Goal: Navigation & Orientation: Find specific page/section

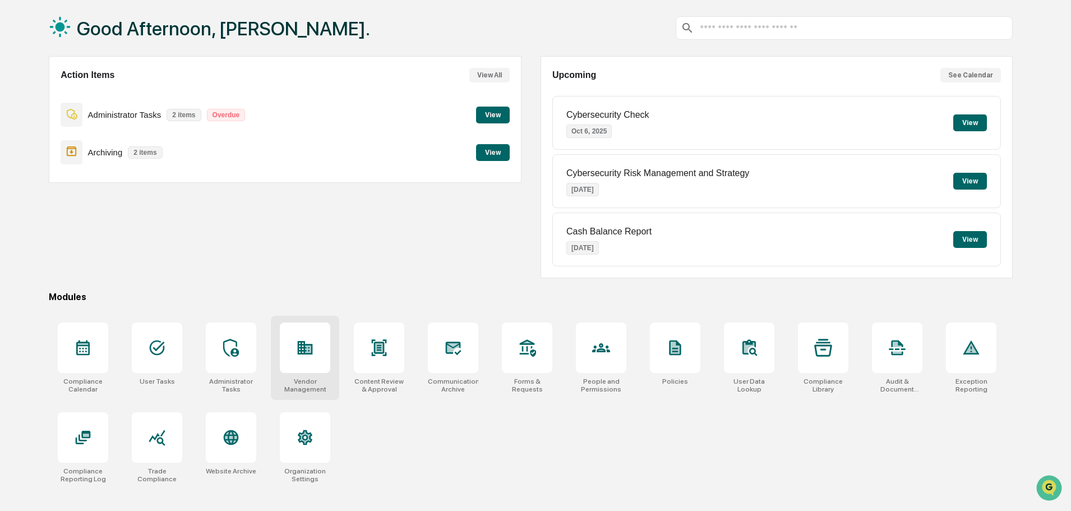
click at [306, 353] on icon at bounding box center [305, 347] width 15 height 13
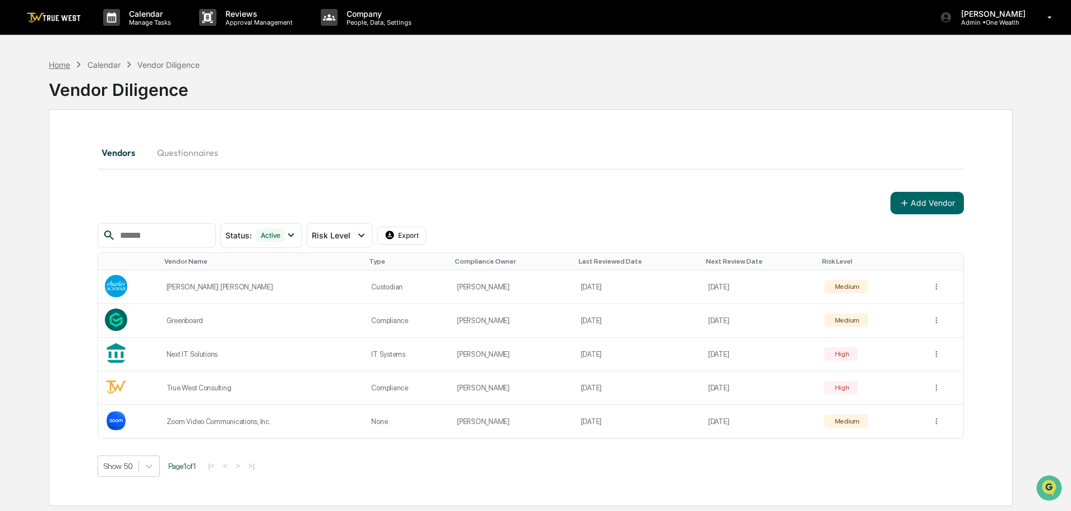
click at [63, 64] on div "Home" at bounding box center [59, 65] width 21 height 10
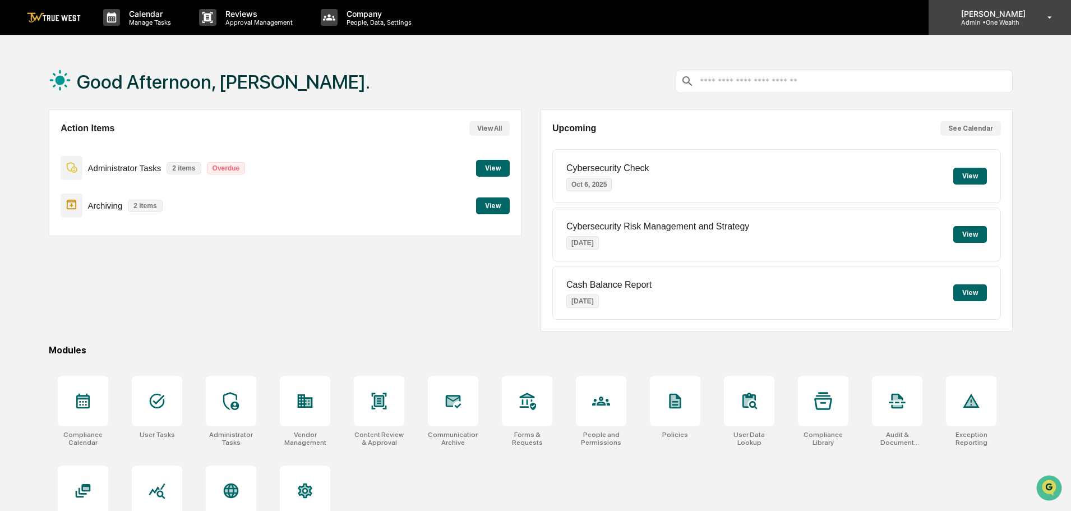
click at [1004, 20] on p "Admin • One Wealth" at bounding box center [991, 22] width 79 height 8
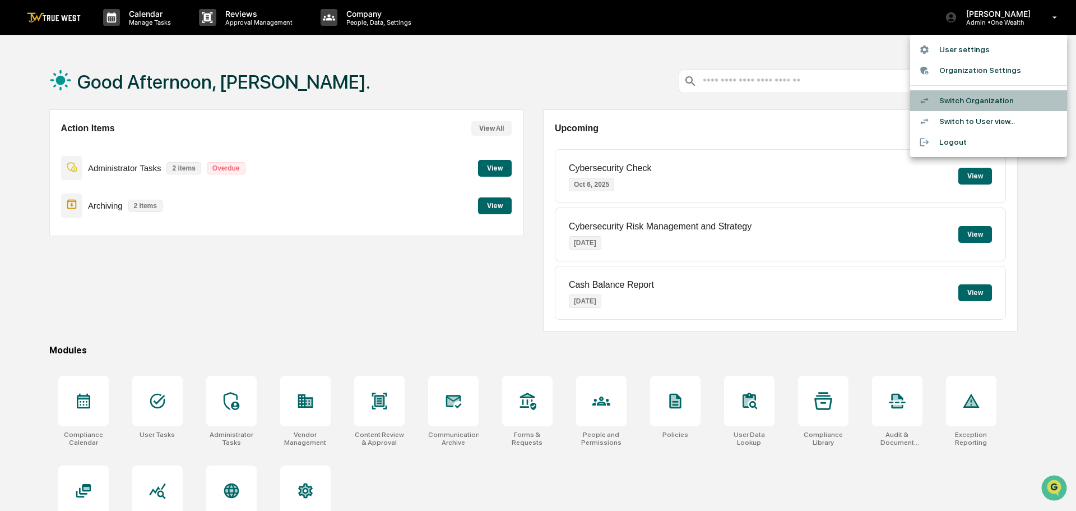
click at [966, 100] on li "Switch Organization" at bounding box center [988, 100] width 157 height 21
